Goal: Task Accomplishment & Management: Manage account settings

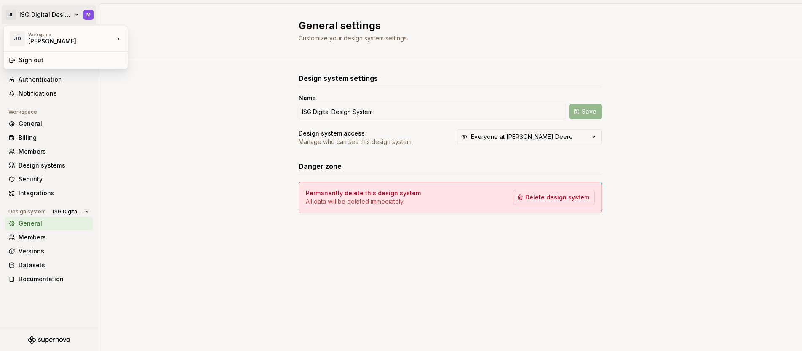
click at [77, 14] on html "JD ISG Digital Design System M Back Account Profile Authentication Notification…" at bounding box center [401, 175] width 802 height 351
click at [50, 40] on div "[PERSON_NAME]" at bounding box center [64, 41] width 72 height 8
click at [41, 39] on div "[PERSON_NAME]" at bounding box center [64, 41] width 72 height 8
click at [156, 37] on div "[PERSON_NAME]" at bounding box center [169, 36] width 55 height 8
click at [21, 35] on div "Back" at bounding box center [54, 36] width 71 height 8
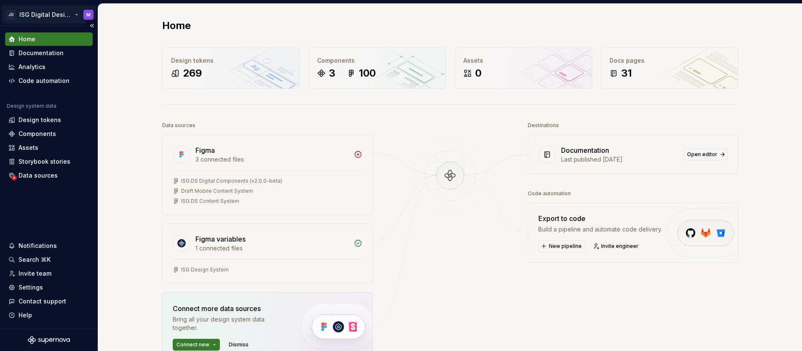
click at [48, 13] on html "JD ISG Digital Design System M Home Documentation Analytics Code automation Des…" at bounding box center [401, 175] width 802 height 351
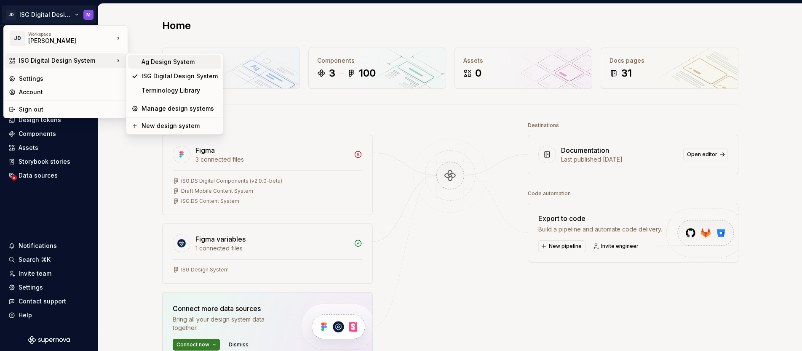
click at [158, 63] on div "Ag Design System" at bounding box center [180, 62] width 76 height 8
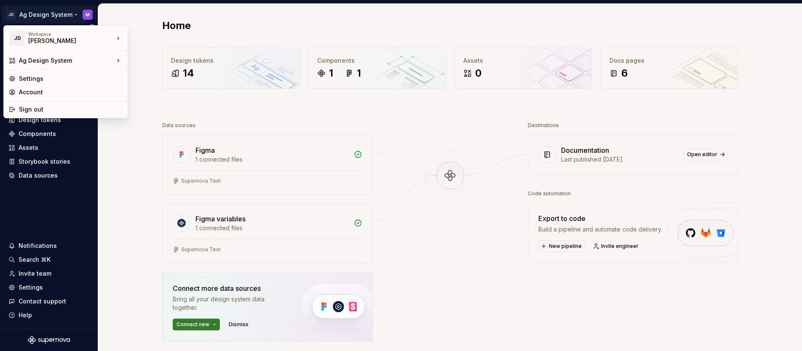
click at [74, 14] on html "JD Ag Design System M Home Documentation Analytics Code automation Design syste…" at bounding box center [401, 175] width 802 height 351
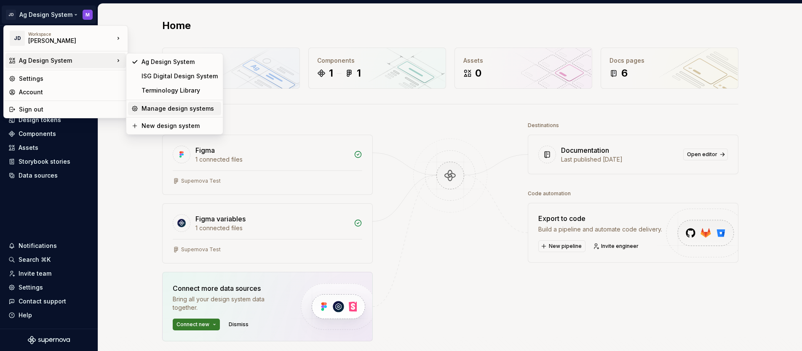
click at [162, 108] on div "Manage design systems" at bounding box center [180, 109] width 76 height 8
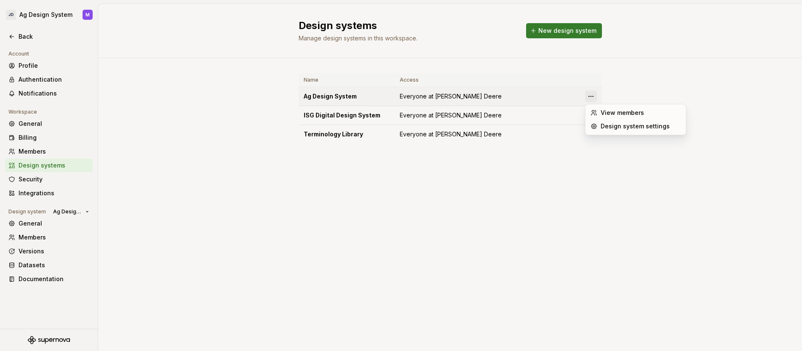
click at [590, 96] on html "JD Ag Design System M Back Account Profile Authentication Notifications Workspa…" at bounding box center [401, 175] width 802 height 351
click at [608, 126] on div "Design system settings" at bounding box center [641, 126] width 80 height 8
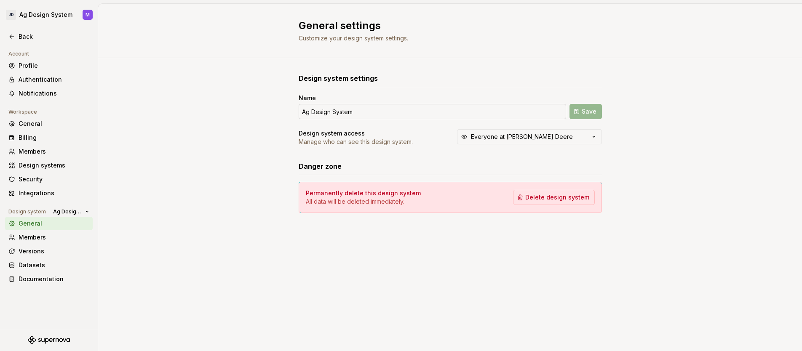
click at [315, 114] on input "Ag Design System" at bounding box center [433, 111] width 268 height 15
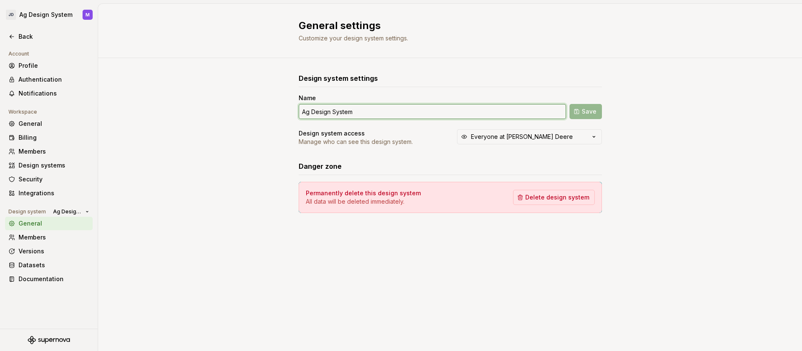
drag, startPoint x: 312, startPoint y: 112, endPoint x: 293, endPoint y: 113, distance: 18.5
click at [293, 113] on div "Design system settings Name Ag Design System Save Design system access Manage w…" at bounding box center [450, 151] width 704 height 187
type input "Embedded Design System"
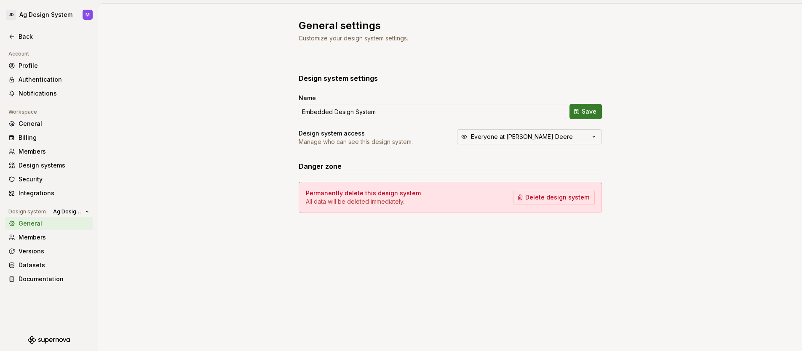
click at [595, 137] on icon "button" at bounding box center [594, 137] width 2 height 1
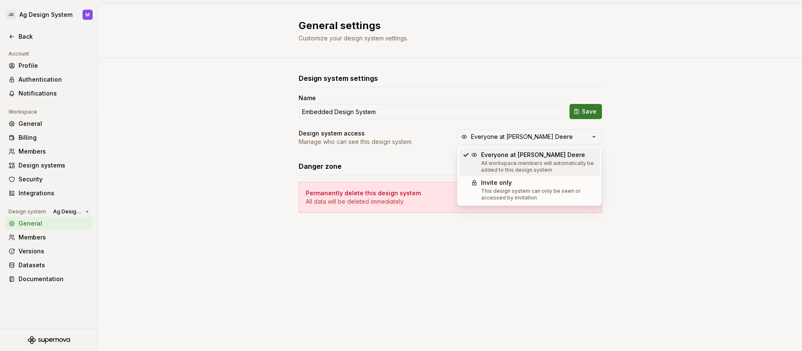
click at [663, 129] on div "Design system settings Name Embedded Design System Save Design system access Ma…" at bounding box center [450, 151] width 704 height 187
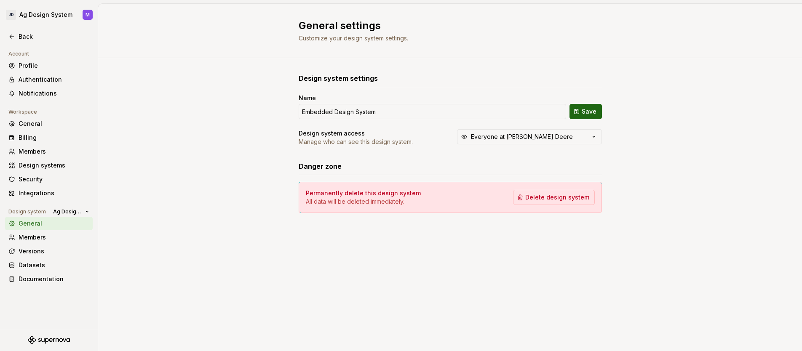
click at [590, 110] on span "Save" at bounding box center [589, 111] width 15 height 8
click at [309, 110] on input "Embedded Design System" at bounding box center [433, 111] width 268 height 15
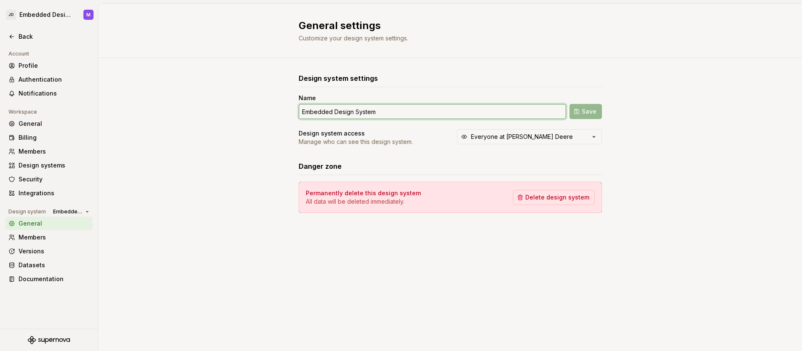
click at [303, 111] on input "Embedded Design System" at bounding box center [433, 111] width 268 height 15
type input "ISG Embedded Design System"
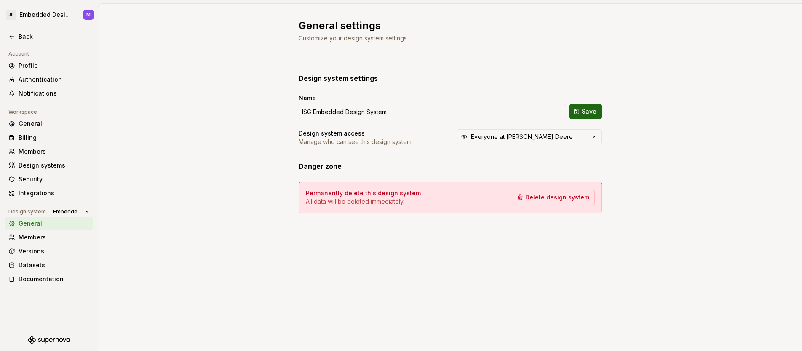
click at [590, 110] on span "Save" at bounding box center [589, 111] width 15 height 8
click at [75, 13] on html "JD ISG Embedded Design System M Back Account Profile Authentication Notificatio…" at bounding box center [401, 175] width 802 height 351
drag, startPoint x: 206, startPoint y: 58, endPoint x: 98, endPoint y: 67, distance: 108.6
click at [206, 58] on html "JD ISG Embedded Design System M Back Account Profile Authentication Notificatio…" at bounding box center [401, 175] width 802 height 351
click at [27, 37] on div "Back" at bounding box center [54, 36] width 71 height 8
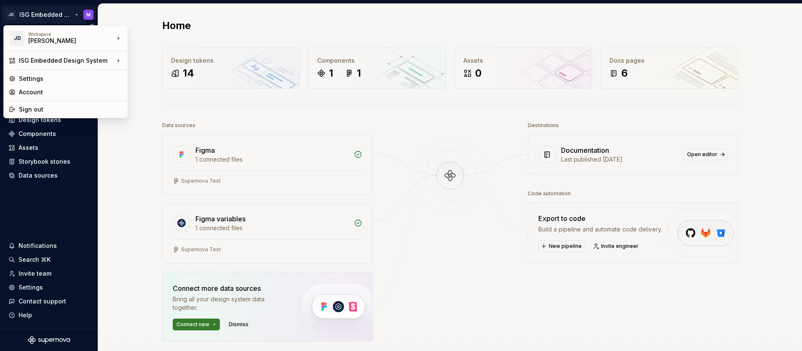
click at [74, 14] on html "JD ISG Embedded Design System M Home Documentation Analytics Code automation De…" at bounding box center [401, 175] width 802 height 351
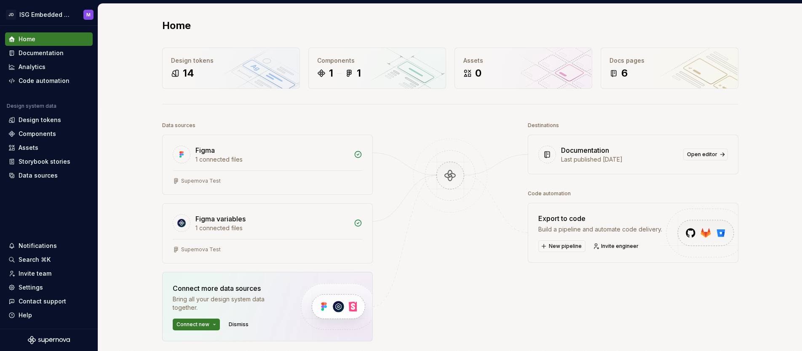
click at [123, 169] on html "JD ISG Embedded Design System M Home Documentation Analytics Code automation De…" at bounding box center [401, 175] width 802 height 351
click at [27, 39] on div "Home" at bounding box center [27, 39] width 17 height 8
click at [39, 54] on div "Documentation" at bounding box center [41, 53] width 45 height 8
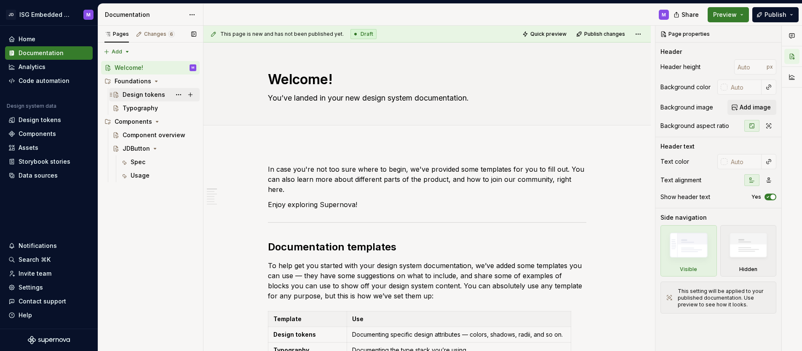
click at [141, 94] on div "Design tokens" at bounding box center [144, 95] width 43 height 8
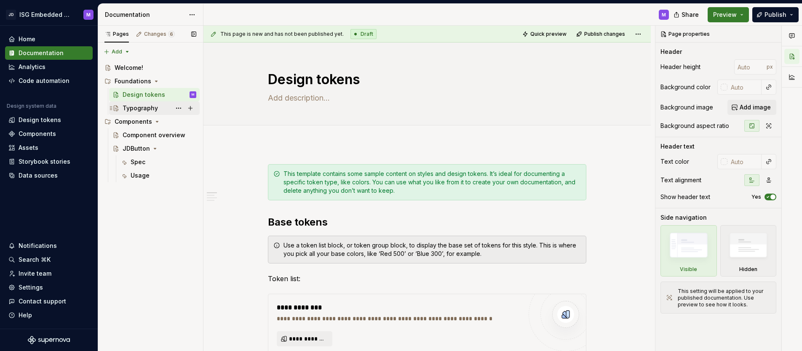
click at [130, 104] on div "Typography" at bounding box center [140, 108] width 35 height 8
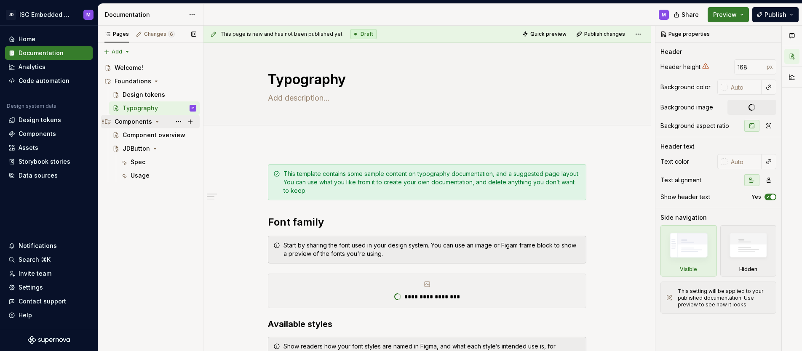
click at [140, 118] on div "Components" at bounding box center [134, 122] width 38 height 8
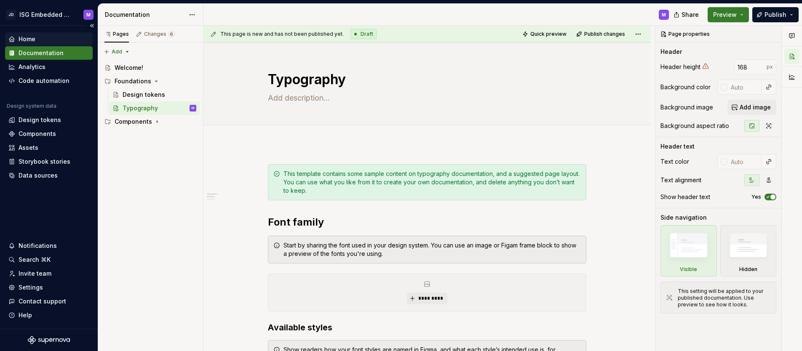
click at [29, 37] on div "Home" at bounding box center [27, 39] width 17 height 8
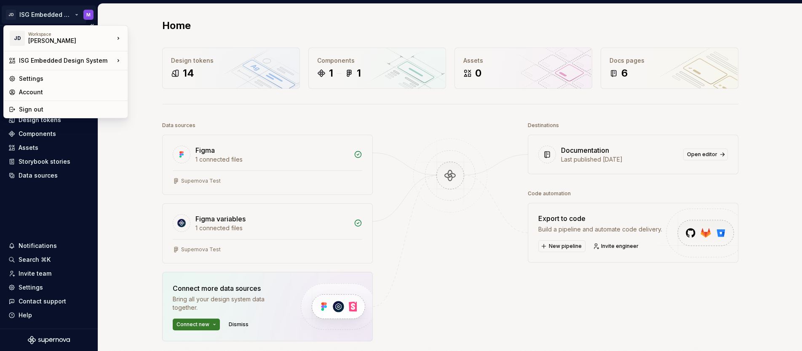
click at [75, 13] on html "JD ISG Embedded Design System M Home Documentation Analytics Code automation De…" at bounding box center [401, 175] width 802 height 351
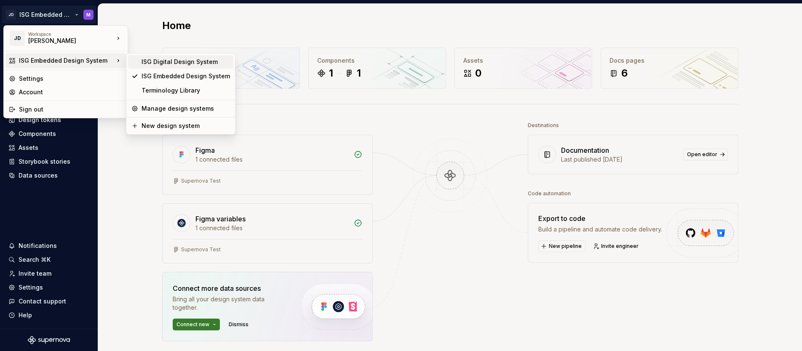
click at [164, 62] on div "ISG Digital Design System" at bounding box center [186, 62] width 88 height 8
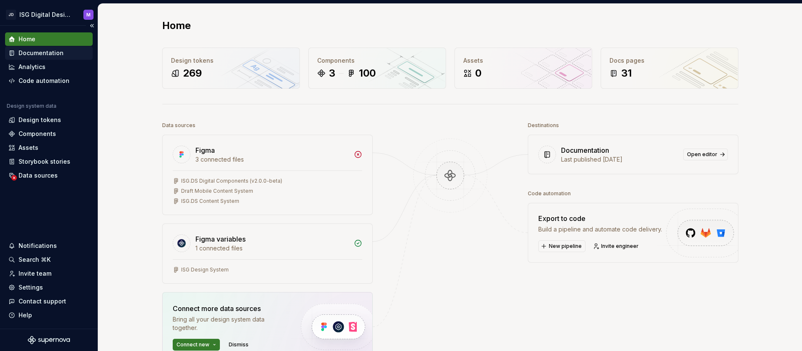
click at [56, 51] on div "Documentation" at bounding box center [41, 53] width 45 height 8
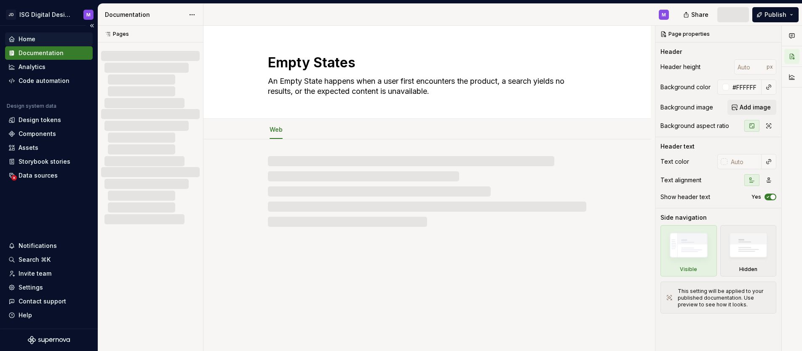
click at [35, 38] on div "Home" at bounding box center [27, 39] width 17 height 8
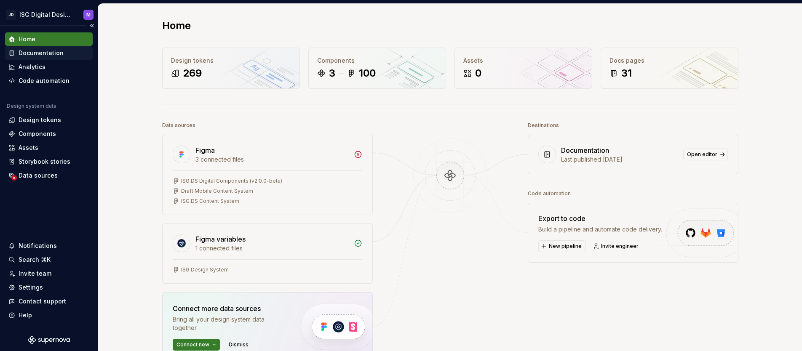
click at [58, 56] on div "Documentation" at bounding box center [41, 53] width 45 height 8
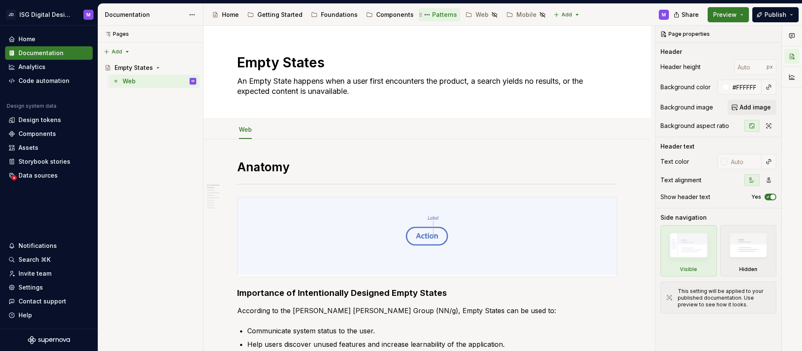
click at [434, 16] on div "Patterns" at bounding box center [444, 15] width 25 height 8
click at [747, 16] on button "Preview" at bounding box center [728, 14] width 41 height 15
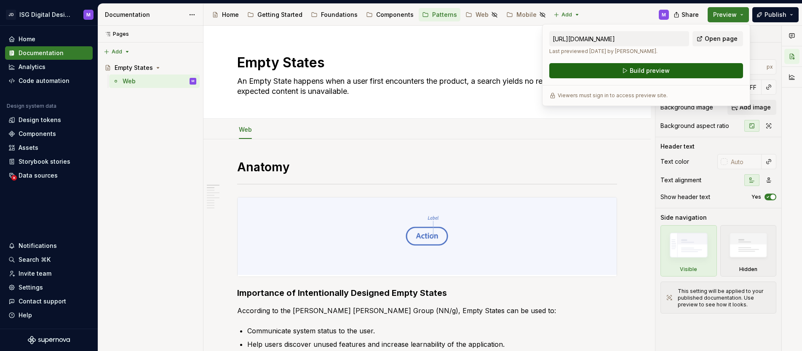
click at [655, 71] on span "Build preview" at bounding box center [650, 71] width 40 height 8
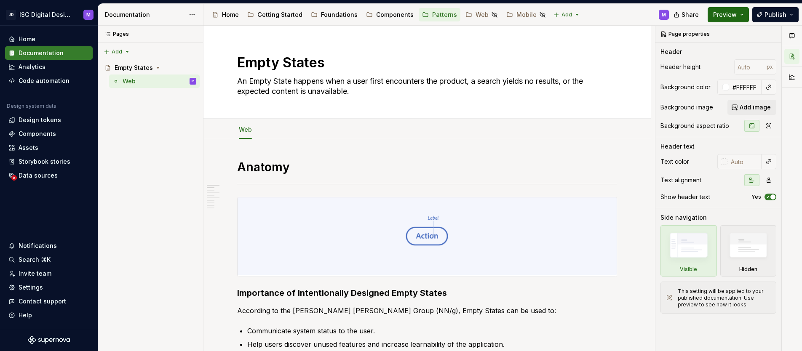
click at [740, 13] on button "Preview" at bounding box center [728, 14] width 41 height 15
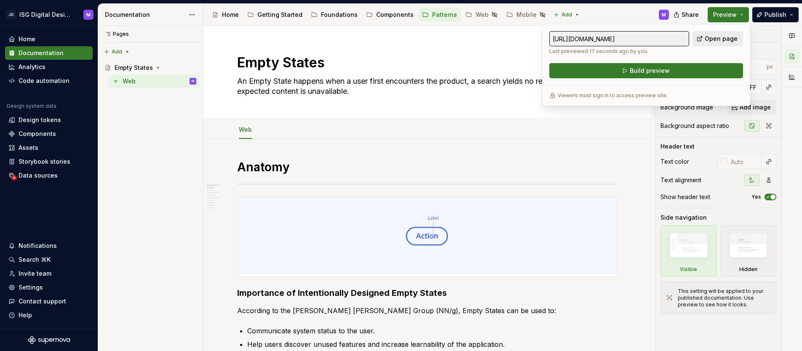
click at [723, 38] on span "Open page" at bounding box center [721, 39] width 33 height 8
click at [76, 13] on html "JD ISG Digital Design System M Home Documentation Analytics Code automation Des…" at bounding box center [401, 175] width 802 height 351
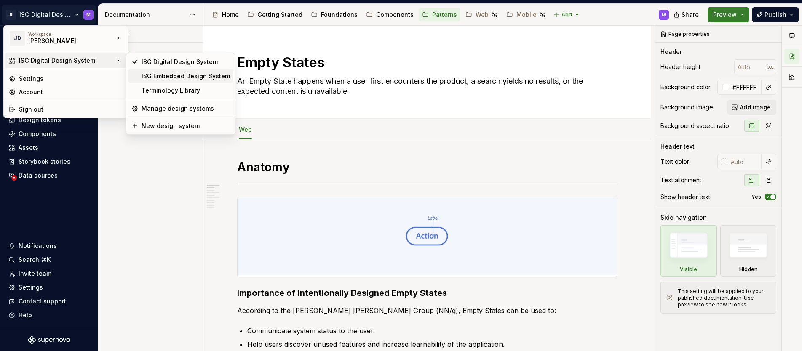
click at [149, 74] on div "ISG Embedded Design System" at bounding box center [186, 76] width 88 height 8
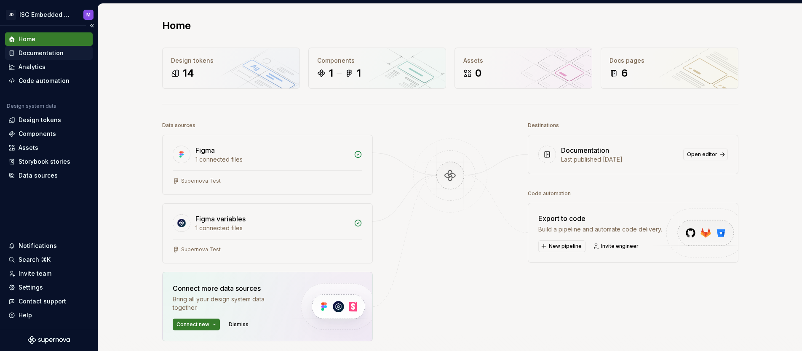
click at [38, 53] on div "Documentation" at bounding box center [41, 53] width 45 height 8
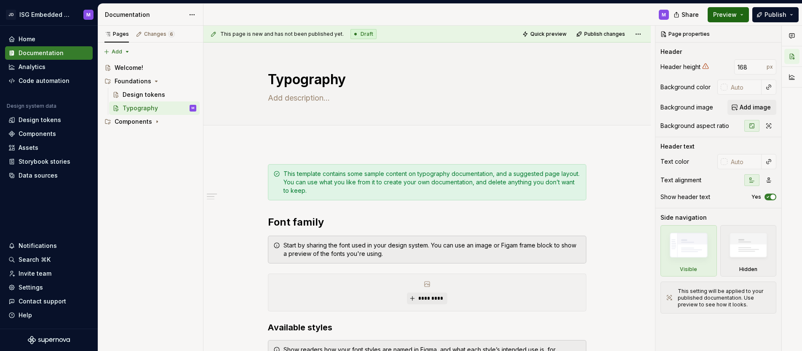
click at [743, 15] on button "Preview" at bounding box center [728, 14] width 41 height 15
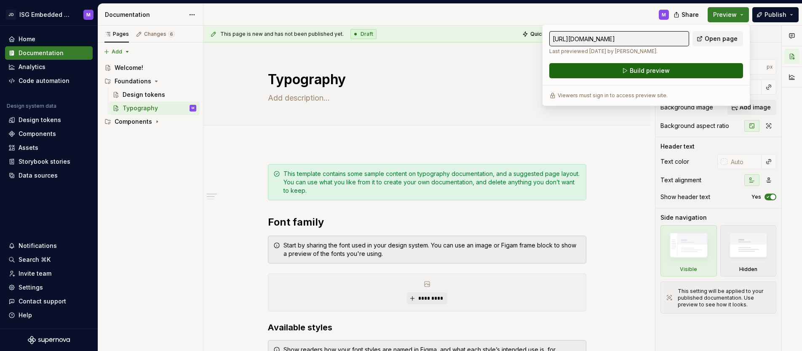
click at [658, 70] on span "Build preview" at bounding box center [650, 71] width 40 height 8
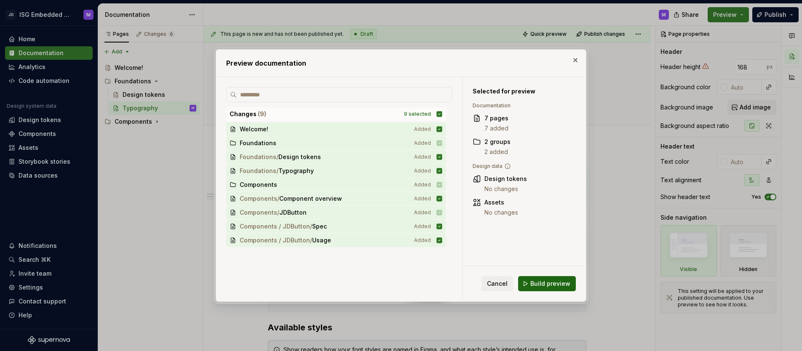
click at [548, 282] on span "Build preview" at bounding box center [551, 284] width 40 height 8
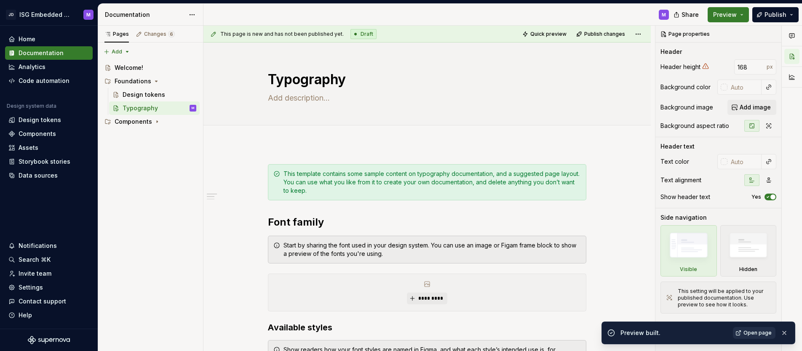
click at [758, 331] on span "Open page" at bounding box center [758, 333] width 28 height 7
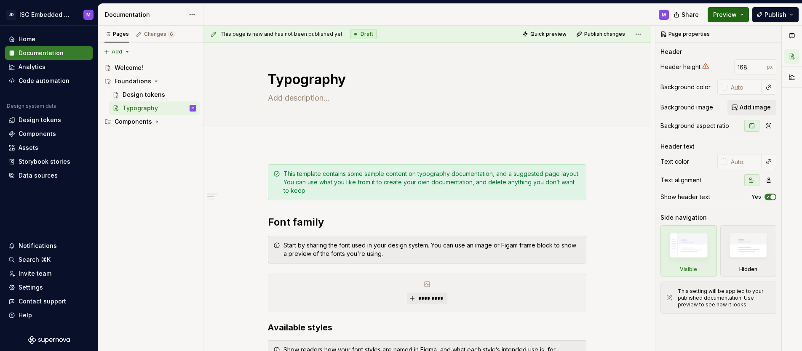
click at [743, 15] on button "Preview" at bounding box center [728, 14] width 41 height 15
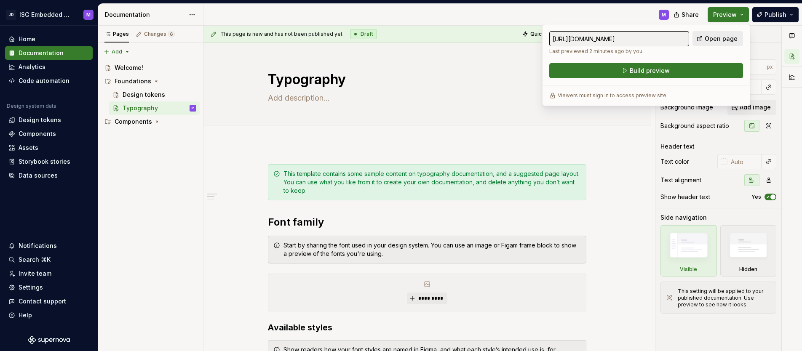
click at [725, 38] on span "Open page" at bounding box center [721, 39] width 33 height 8
click at [70, 16] on html "JD ISG Embedded Design System M Home Documentation Analytics Code automation De…" at bounding box center [401, 175] width 802 height 351
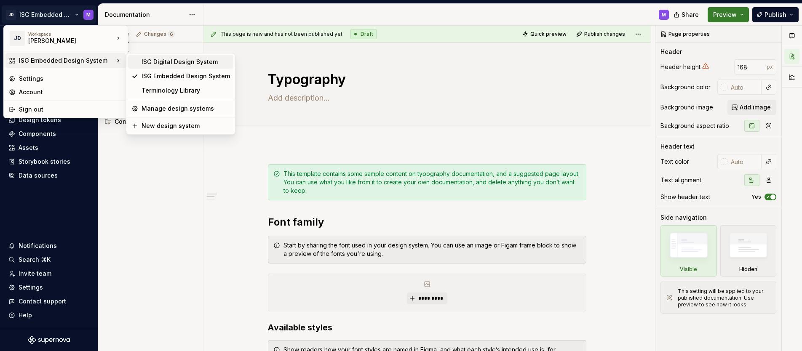
click at [161, 62] on div "ISG Digital Design System" at bounding box center [186, 62] width 88 height 8
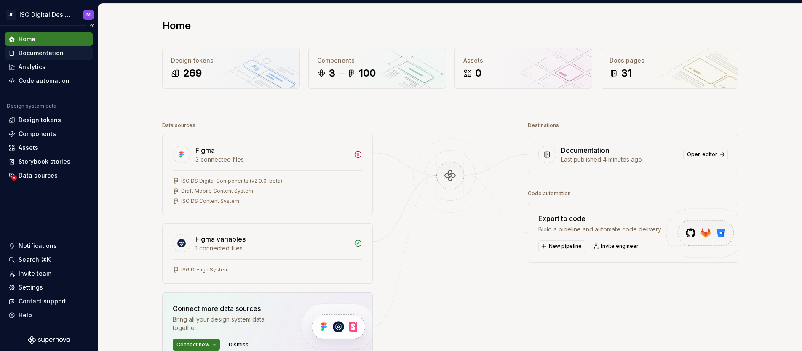
click at [49, 51] on div "Documentation" at bounding box center [41, 53] width 45 height 8
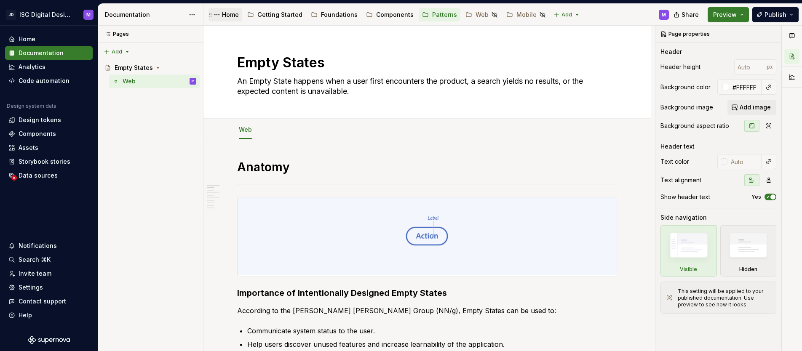
click at [232, 15] on div "Home" at bounding box center [230, 15] width 17 height 8
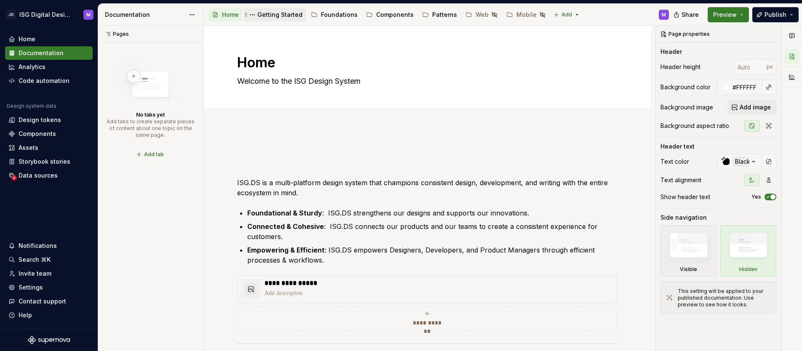
click at [271, 16] on div "Getting Started" at bounding box center [279, 15] width 45 height 8
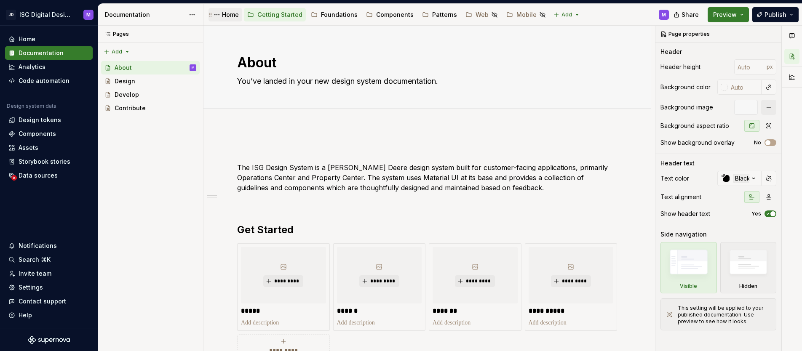
click at [229, 16] on div "Home" at bounding box center [230, 15] width 17 height 8
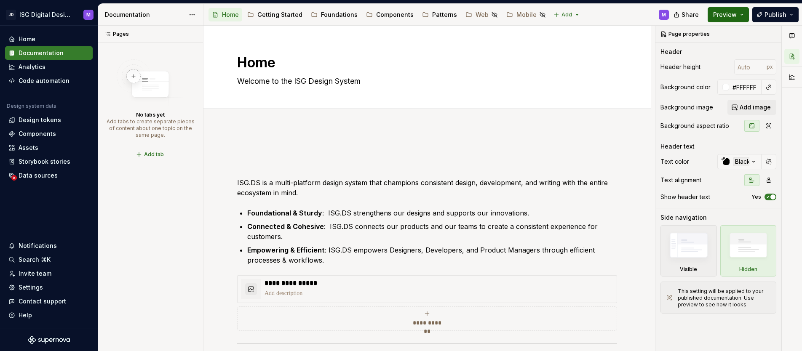
click at [737, 14] on span "Preview" at bounding box center [725, 15] width 24 height 8
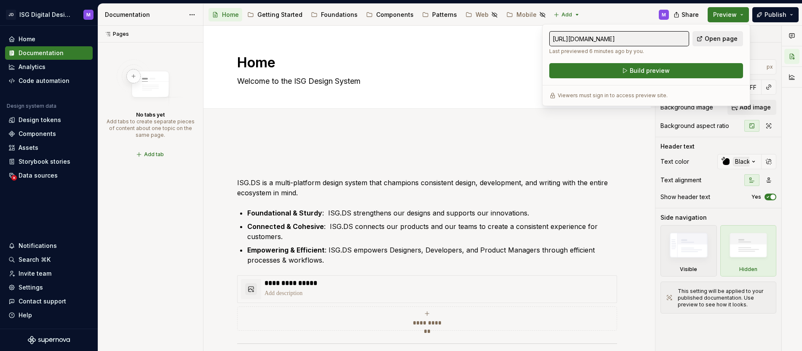
click at [731, 38] on span "Open page" at bounding box center [721, 39] width 33 height 8
type textarea "*"
